Goal: Task Accomplishment & Management: Manage account settings

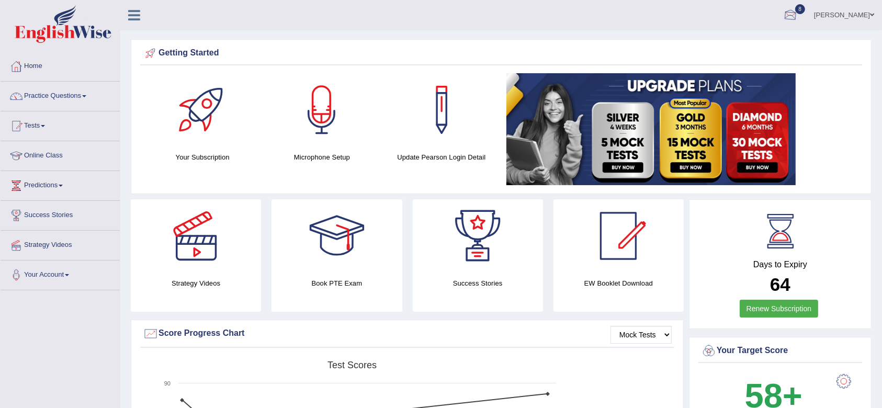
click at [852, 16] on link "krish" at bounding box center [844, 13] width 76 height 27
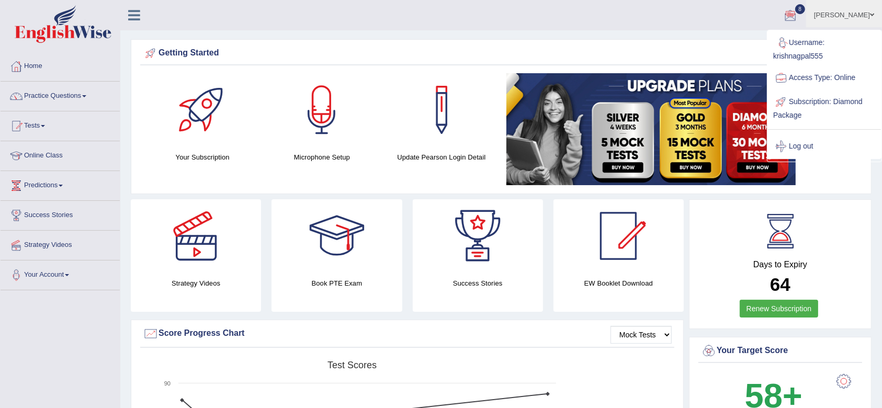
click at [803, 140] on link "Log out" at bounding box center [824, 146] width 113 height 24
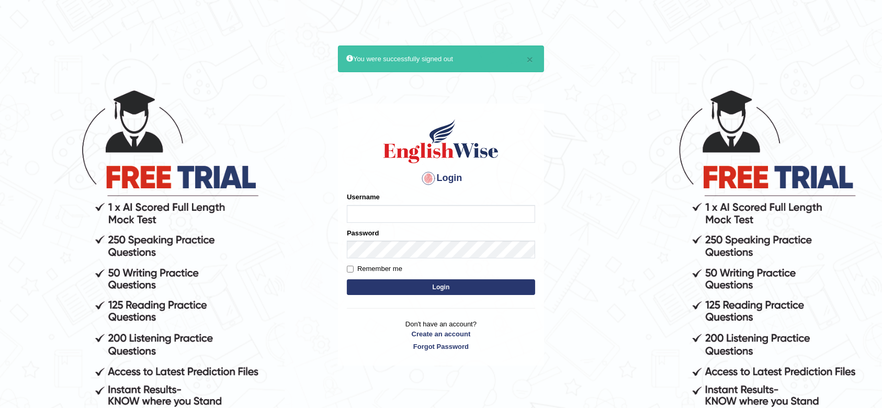
type input "krishnagpal555"
drag, startPoint x: 428, startPoint y: 210, endPoint x: 199, endPoint y: 223, distance: 229.0
click at [201, 223] on body "× You were successfully signed out Login Please fix the following errors: Usern…" at bounding box center [441, 248] width 882 height 408
drag, startPoint x: 84, startPoint y: 122, endPoint x: 117, endPoint y: 68, distance: 62.9
click at [84, 122] on body "× You were successfully signed out Login Please fix the following errors: Usern…" at bounding box center [441, 248] width 882 height 408
